Goal: Task Accomplishment & Management: Manage account settings

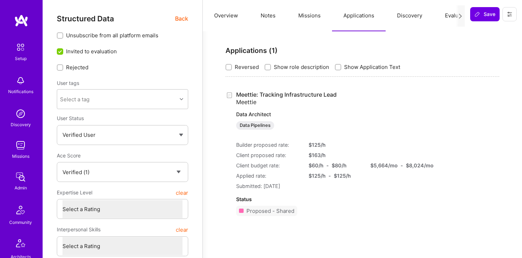
select select "Verified"
select select "US"
select select "Right Now"
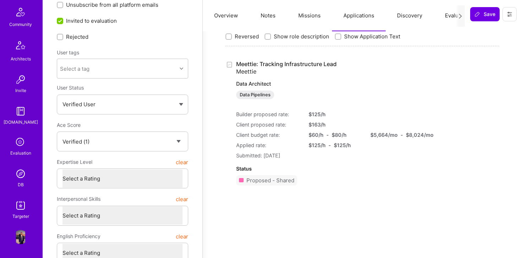
scroll to position [45, 0]
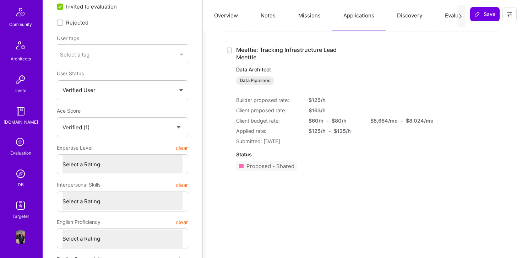
click at [21, 177] on img at bounding box center [20, 173] width 14 height 14
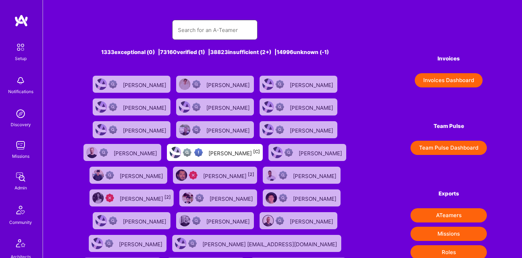
click at [203, 31] on input "text" at bounding box center [215, 30] width 74 height 18
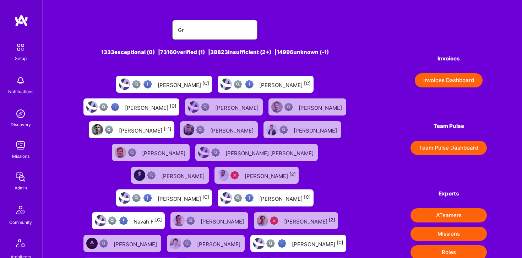
type input "Grzegor"
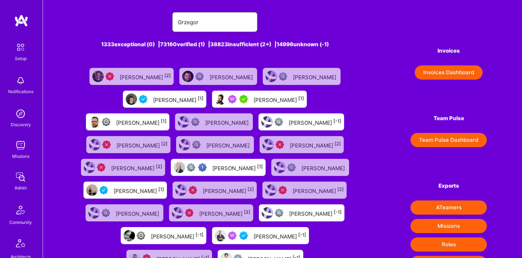
scroll to position [9, 0]
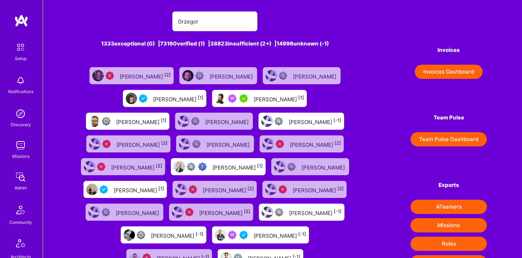
click at [166, 123] on div "[PERSON_NAME] [1]" at bounding box center [141, 120] width 50 height 9
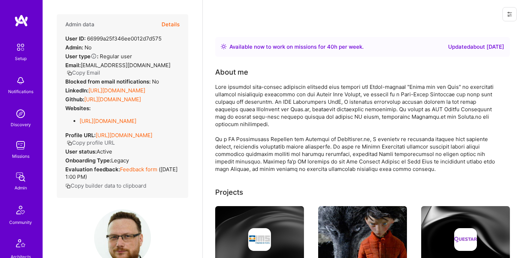
click at [164, 23] on button "Details" at bounding box center [171, 24] width 18 height 21
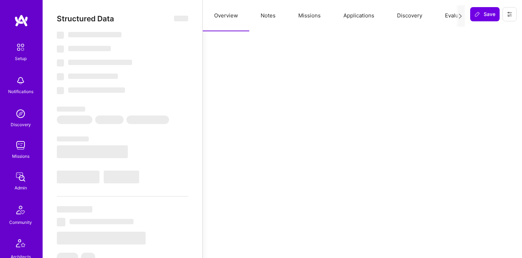
type textarea "x"
select select "Right Now"
select select "4"
select select "3"
select select "6"
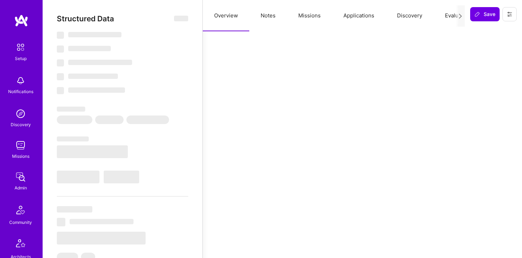
select select "6"
select select "PL"
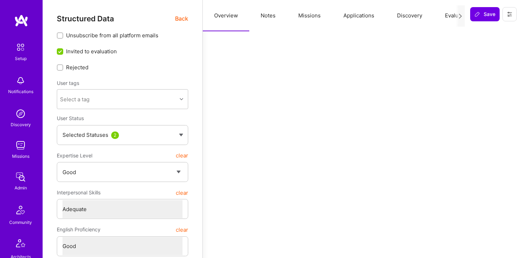
click at [357, 15] on button "Applications" at bounding box center [359, 15] width 54 height 31
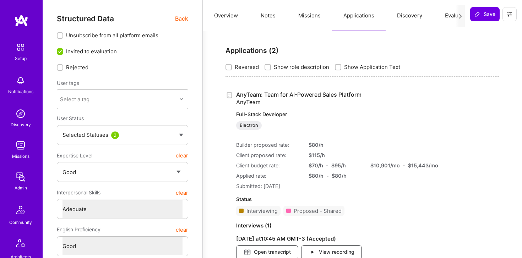
click at [407, 16] on button "Discovery" at bounding box center [410, 15] width 48 height 31
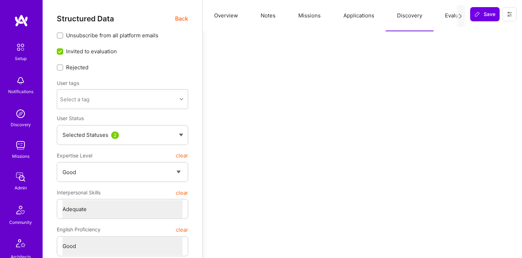
click at [372, 18] on button "Applications" at bounding box center [359, 15] width 54 height 31
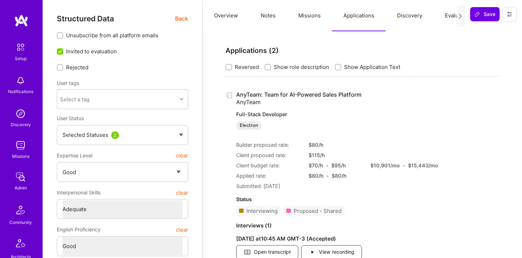
click at [301, 11] on button "Missions" at bounding box center [309, 15] width 45 height 31
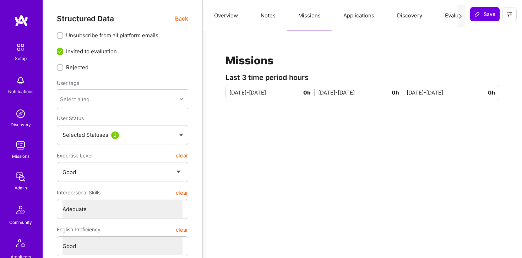
click at [349, 17] on button "Applications" at bounding box center [359, 15] width 54 height 31
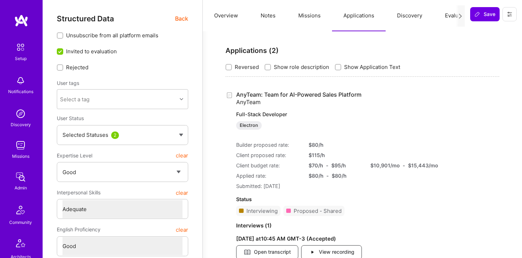
click at [403, 16] on button "Discovery" at bounding box center [410, 15] width 48 height 31
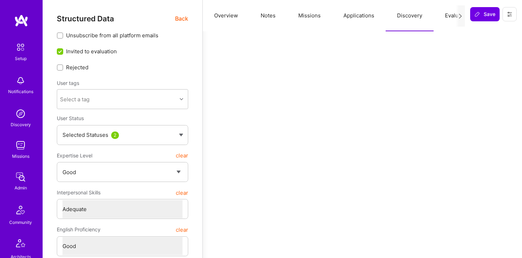
click at [295, 13] on button "Missions" at bounding box center [309, 15] width 45 height 31
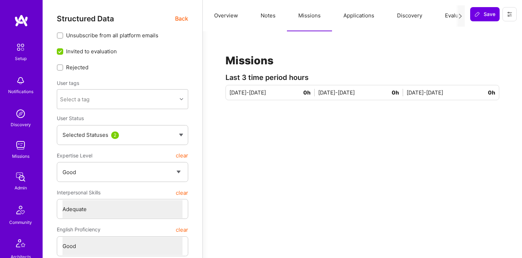
click at [271, 12] on button "Notes" at bounding box center [268, 15] width 38 height 31
type textarea "x"
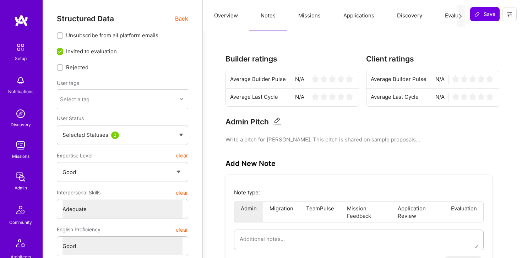
click at [316, 16] on button "Missions" at bounding box center [309, 15] width 45 height 31
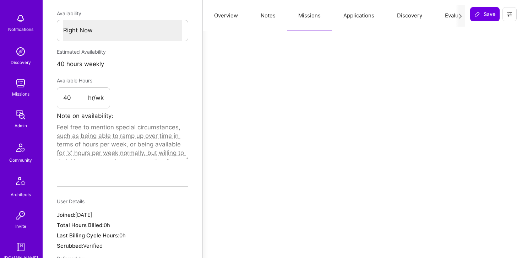
scroll to position [60, 0]
click at [18, 86] on img at bounding box center [20, 85] width 14 height 14
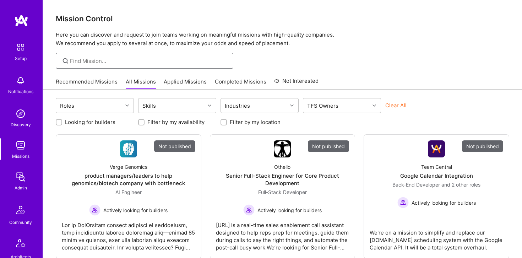
click at [160, 63] on input at bounding box center [149, 60] width 158 height 7
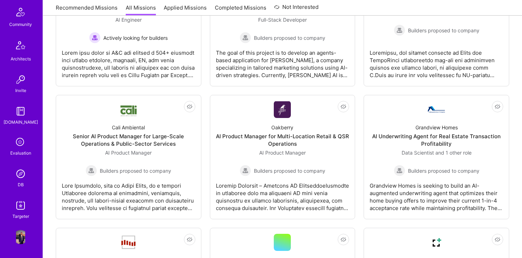
scroll to position [515, 0]
